Goal: Task Accomplishment & Management: Manage account settings

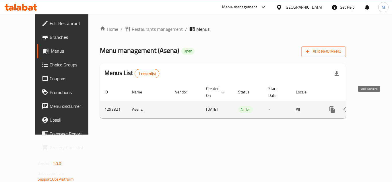
click at [372, 106] on icon "enhanced table" at bounding box center [373, 109] width 7 height 7
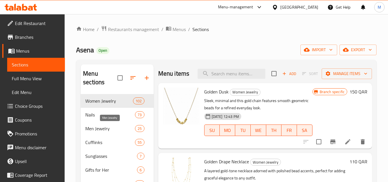
scroll to position [172, 0]
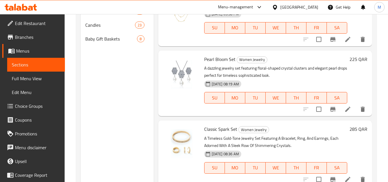
click at [310, 8] on div "[GEOGRAPHIC_DATA]" at bounding box center [299, 7] width 38 height 6
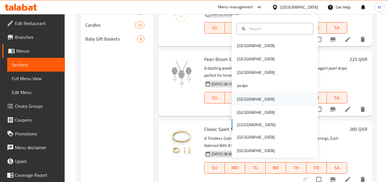
click at [245, 102] on div "[GEOGRAPHIC_DATA]" at bounding box center [255, 98] width 47 height 13
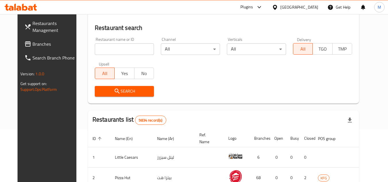
scroll to position [172, 0]
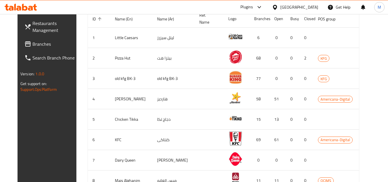
click at [34, 44] on span "Branches" at bounding box center [54, 43] width 45 height 7
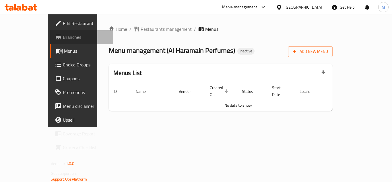
click at [63, 37] on span "Branches" at bounding box center [86, 37] width 46 height 7
